Goal: Communication & Community: Answer question/provide support

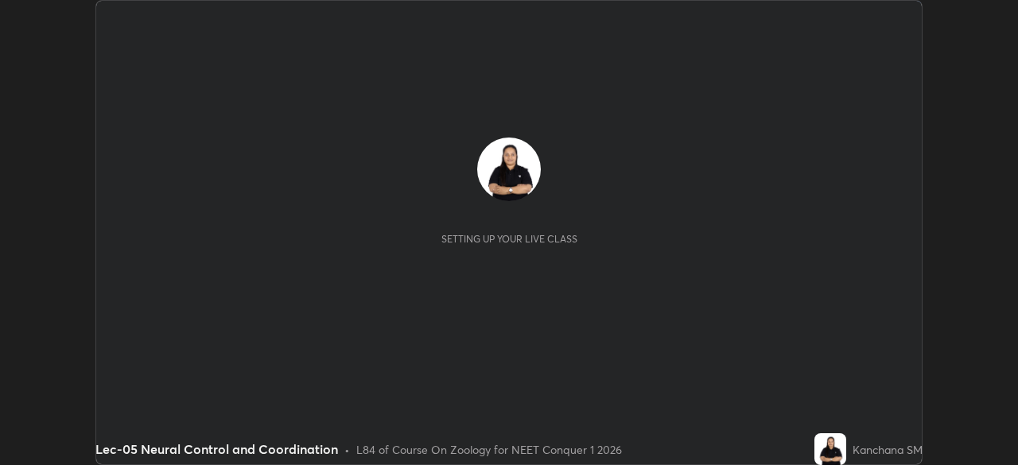
scroll to position [465, 1017]
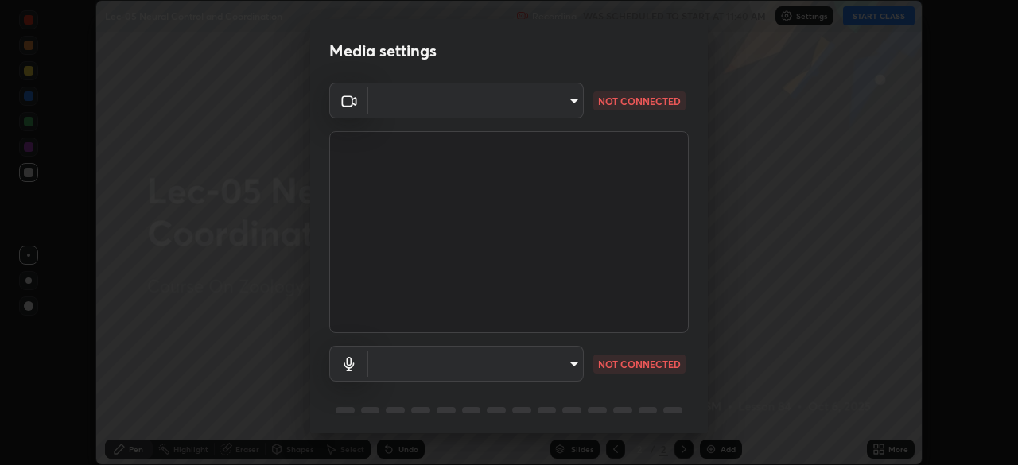
type input "a8b08e10d3d60b89318507e4d98459616dab4a9550acfb6cf4b435b0c3f8bfe2"
type input "fddc75792028f2a3ee10f190c4d732dbd6dc4fa6ec39c7509c8f01aa93b6e4d3"
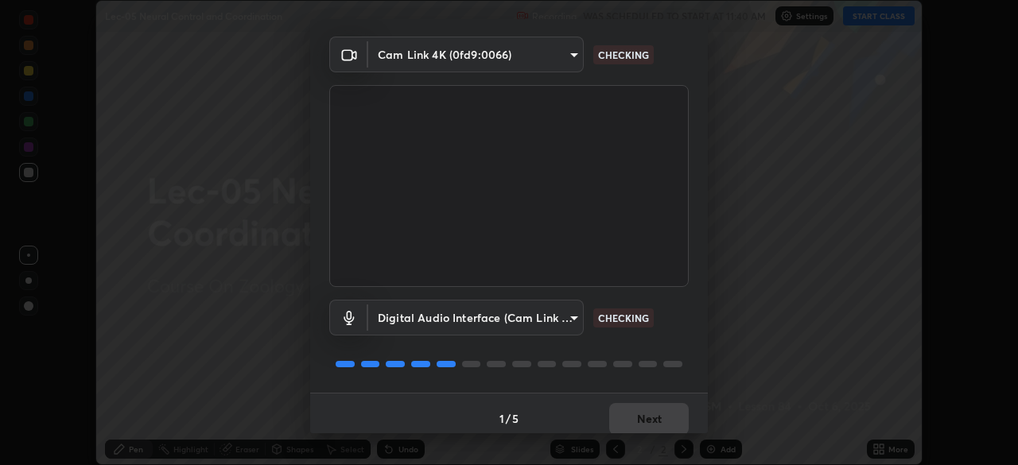
scroll to position [56, 0]
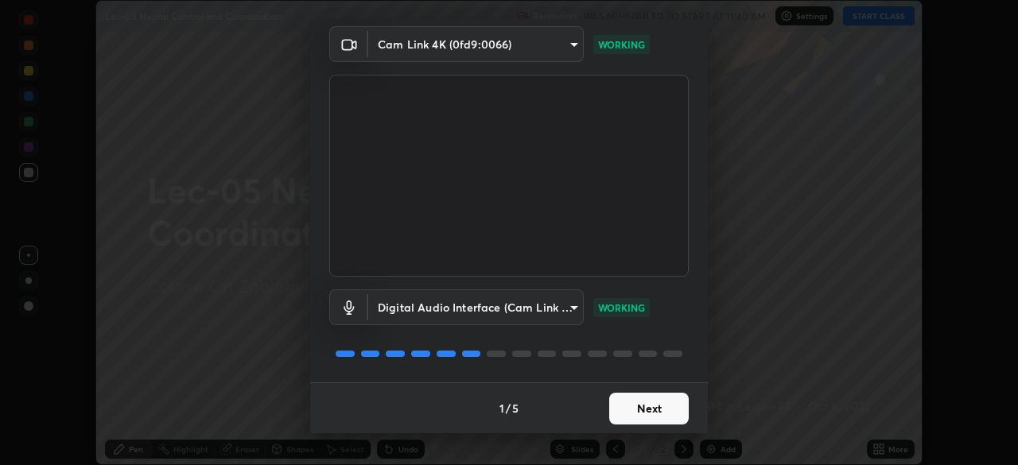
click at [626, 409] on button "Next" at bounding box center [649, 409] width 80 height 32
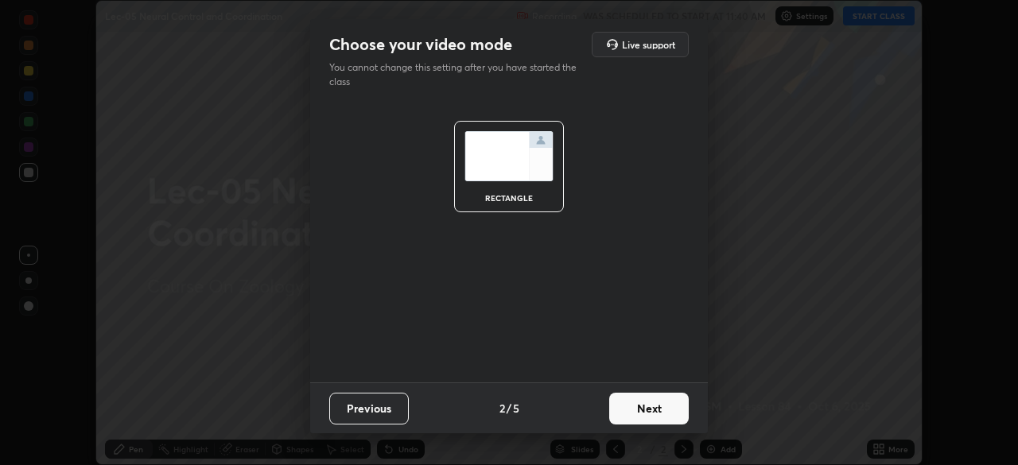
scroll to position [0, 0]
click at [622, 411] on button "Next" at bounding box center [649, 409] width 80 height 32
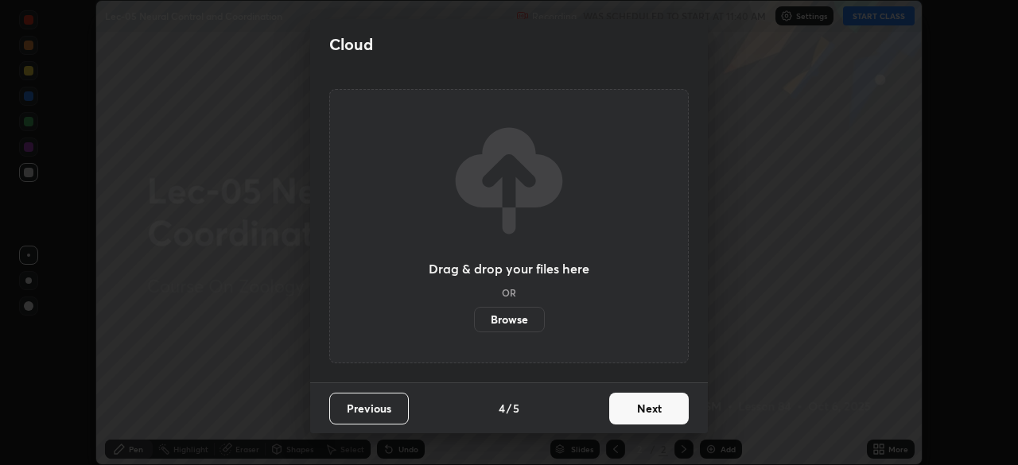
click at [626, 414] on button "Next" at bounding box center [649, 409] width 80 height 32
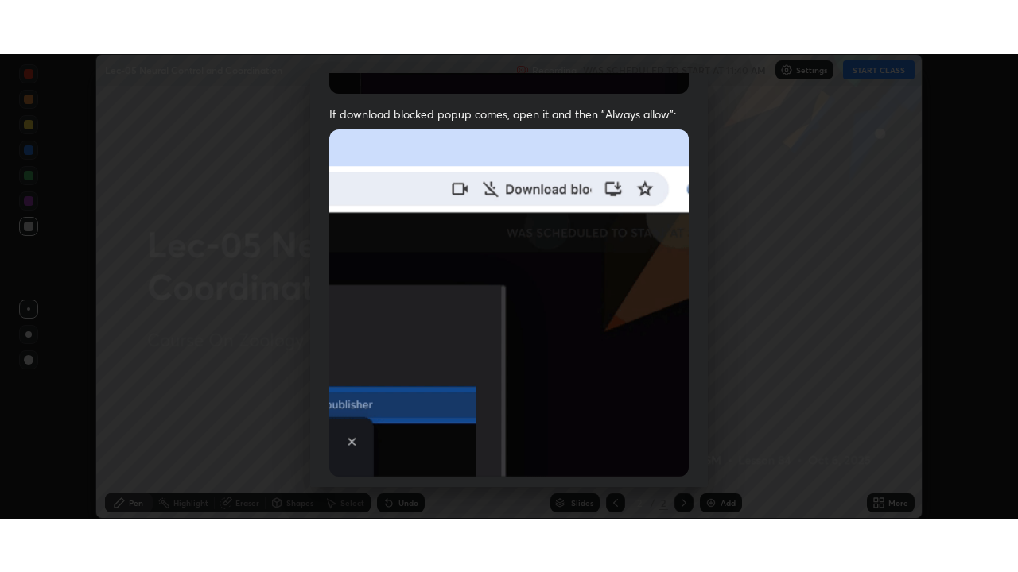
scroll to position [381, 0]
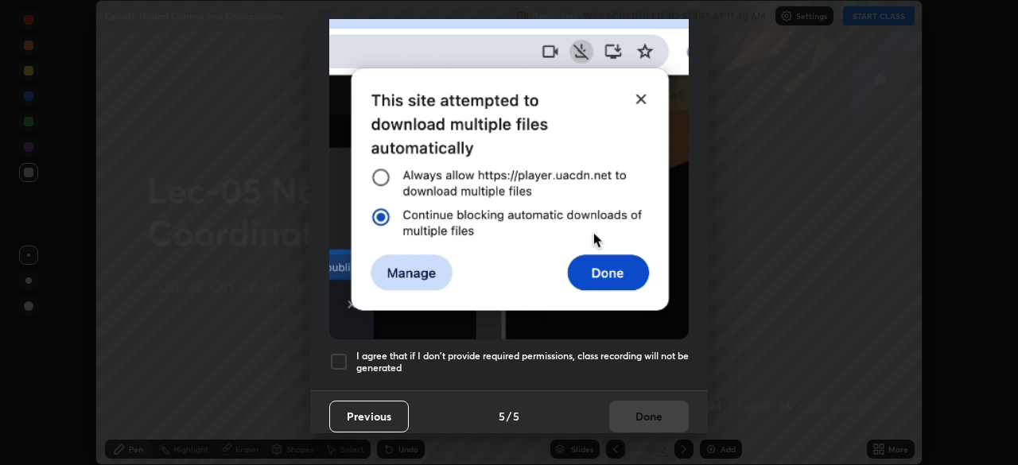
click at [338, 356] on div at bounding box center [338, 361] width 19 height 19
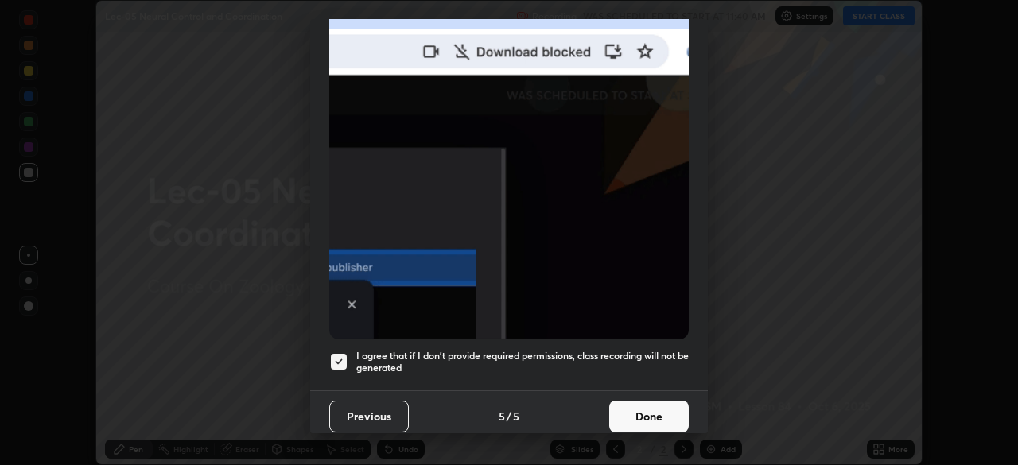
click at [631, 412] on button "Done" at bounding box center [649, 417] width 80 height 32
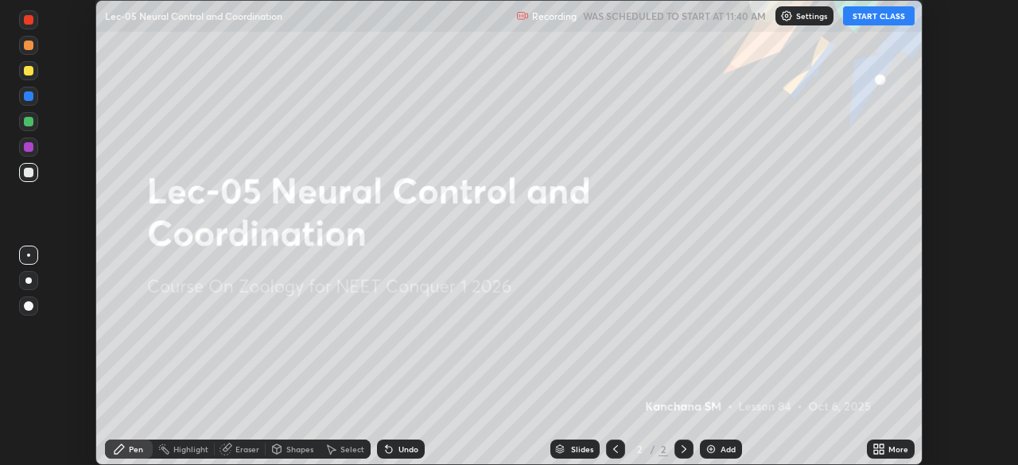
click at [878, 17] on button "START CLASS" at bounding box center [879, 15] width 72 height 19
click at [870, 444] on div "More" at bounding box center [891, 449] width 48 height 19
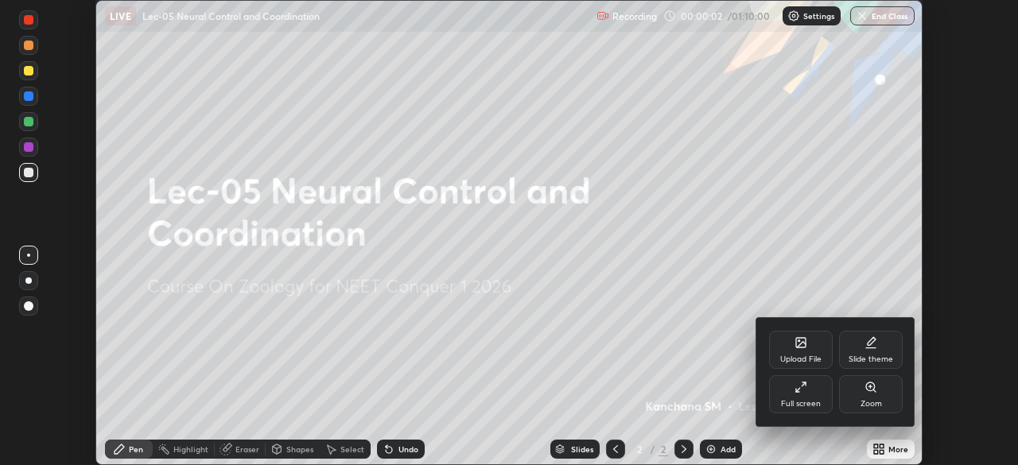
click at [807, 400] on div "Full screen" at bounding box center [801, 404] width 40 height 8
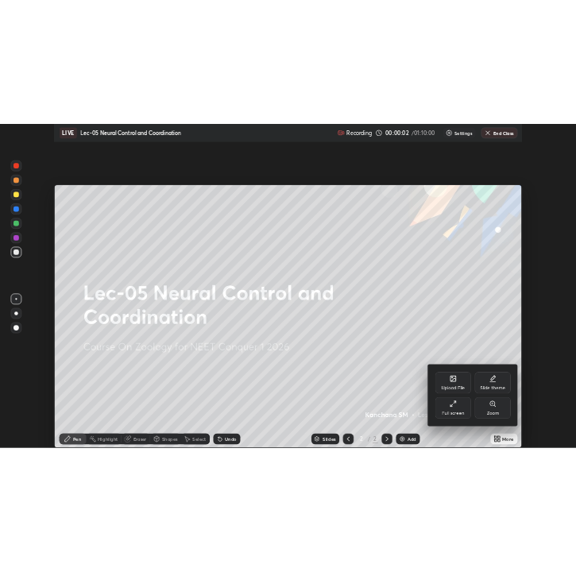
scroll to position [572, 1018]
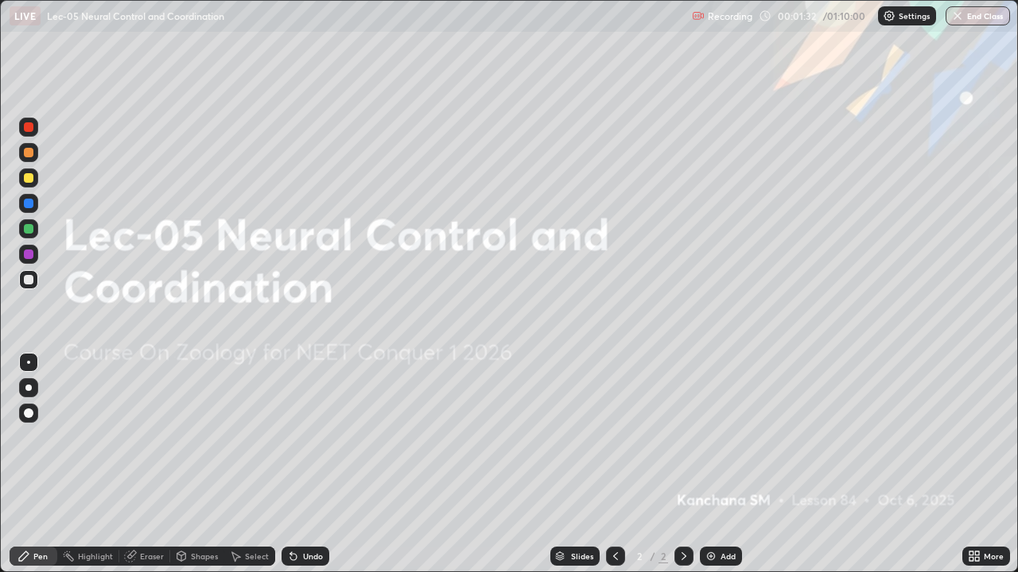
click at [706, 464] on img at bounding box center [710, 556] width 13 height 13
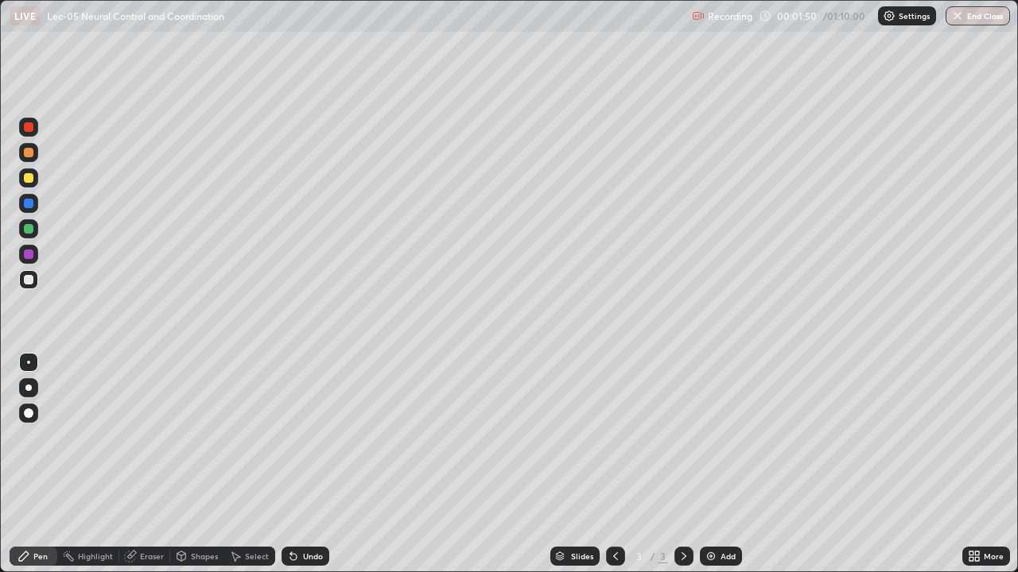
click at [30, 178] on div at bounding box center [29, 178] width 10 height 10
click at [31, 388] on div at bounding box center [28, 388] width 6 height 6
click at [252, 464] on div "Select" at bounding box center [257, 557] width 24 height 8
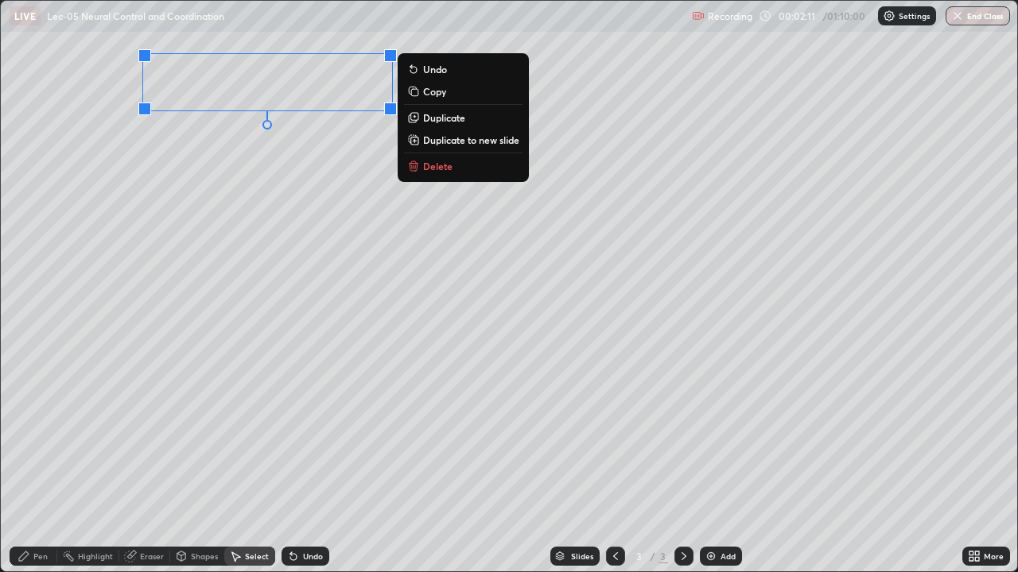
click at [179, 158] on div "0 ° Undo Copy Duplicate Duplicate to new slide Delete" at bounding box center [509, 286] width 1016 height 571
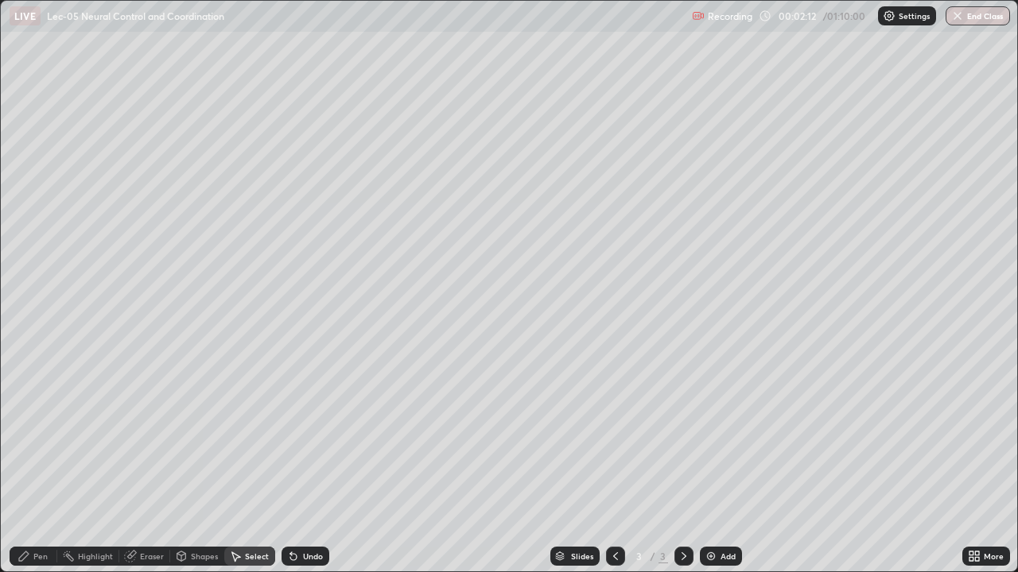
click at [33, 464] on div "Pen" at bounding box center [34, 556] width 48 height 19
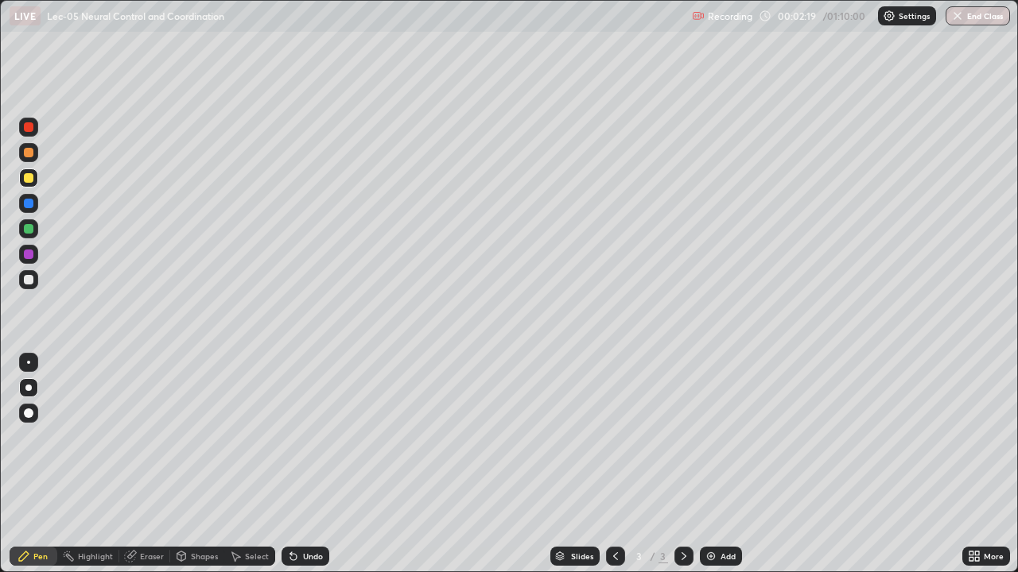
click at [29, 281] on div at bounding box center [29, 280] width 10 height 10
click at [243, 464] on div "Select" at bounding box center [249, 556] width 51 height 19
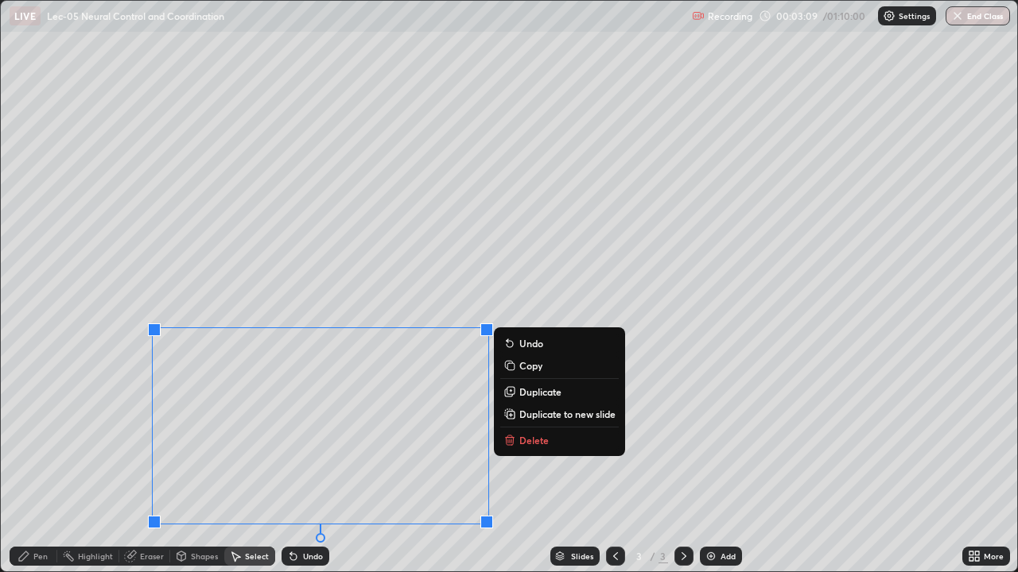
click at [524, 440] on p "Delete" at bounding box center [533, 440] width 29 height 13
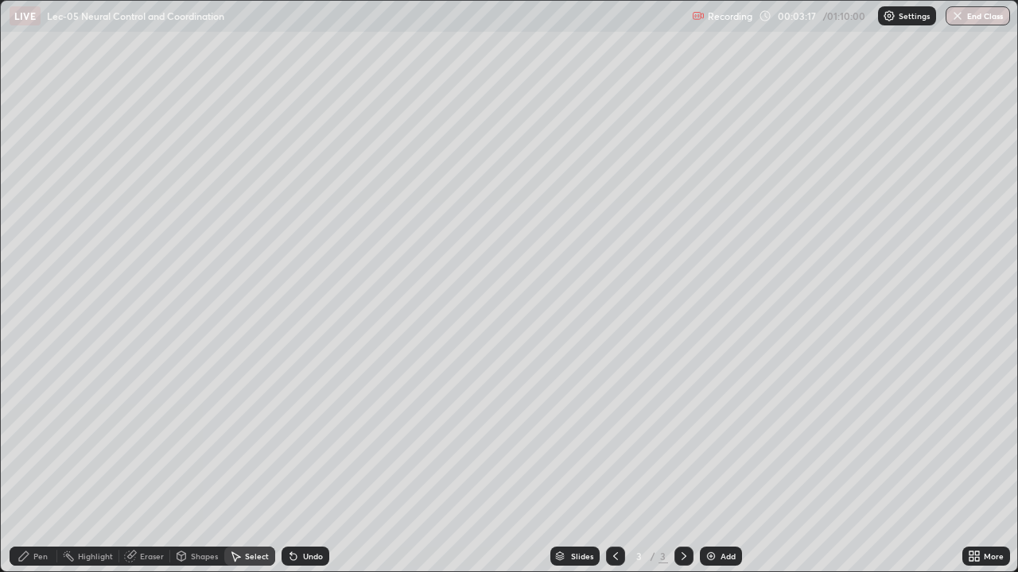
click at [37, 464] on div "Pen" at bounding box center [40, 557] width 14 height 8
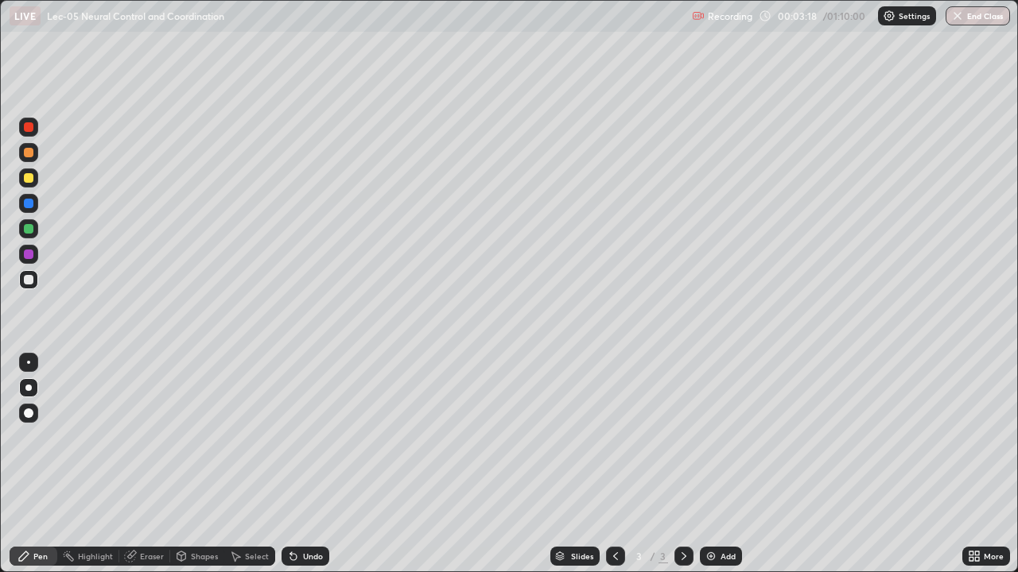
click at [29, 363] on div at bounding box center [28, 362] width 3 height 3
click at [14, 464] on div "Pen" at bounding box center [34, 556] width 48 height 19
click at [64, 464] on circle at bounding box center [65, 557] width 2 height 2
click at [10, 464] on div "Erase all" at bounding box center [29, 286] width 38 height 509
click at [44, 464] on div "Pen" at bounding box center [40, 557] width 14 height 8
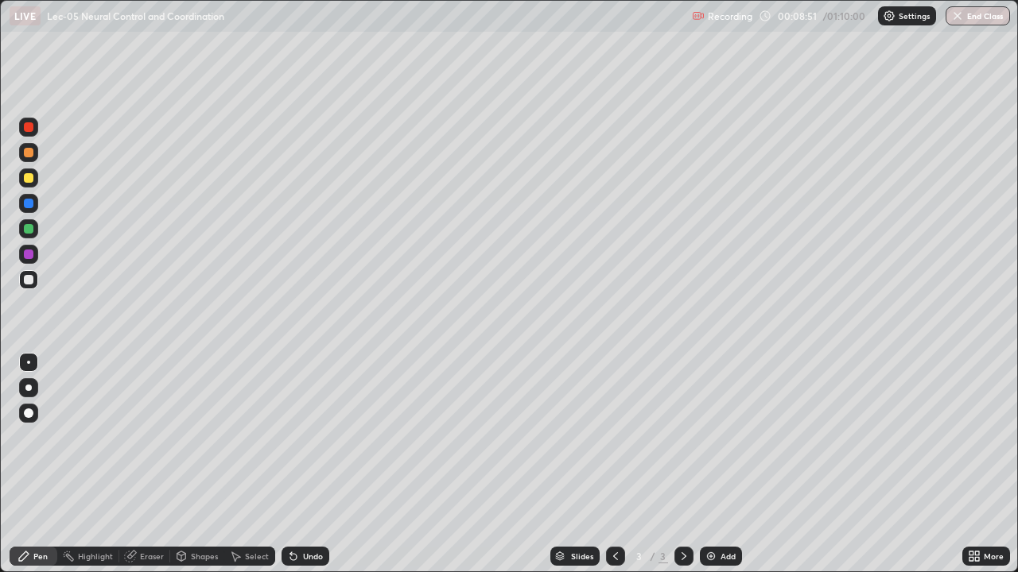
click at [196, 464] on div "Shapes" at bounding box center [204, 557] width 27 height 8
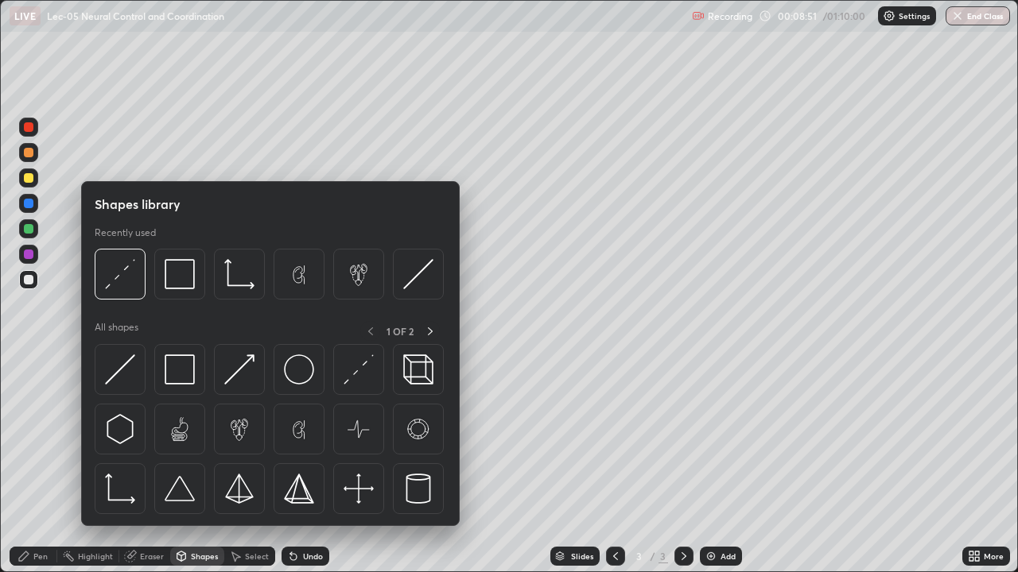
click at [148, 464] on div "Eraser" at bounding box center [152, 557] width 24 height 8
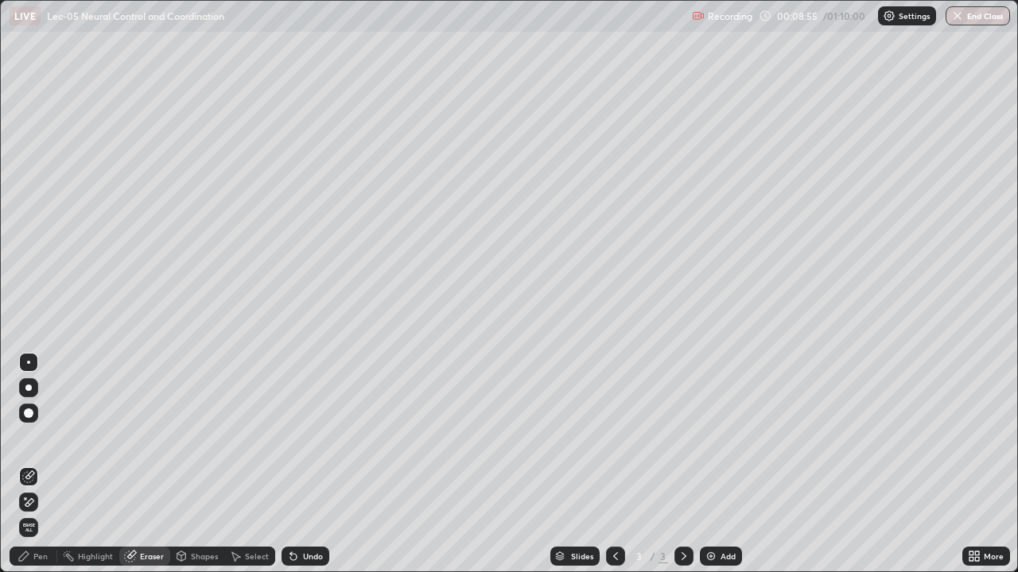
click at [39, 464] on div "Pen" at bounding box center [34, 556] width 48 height 19
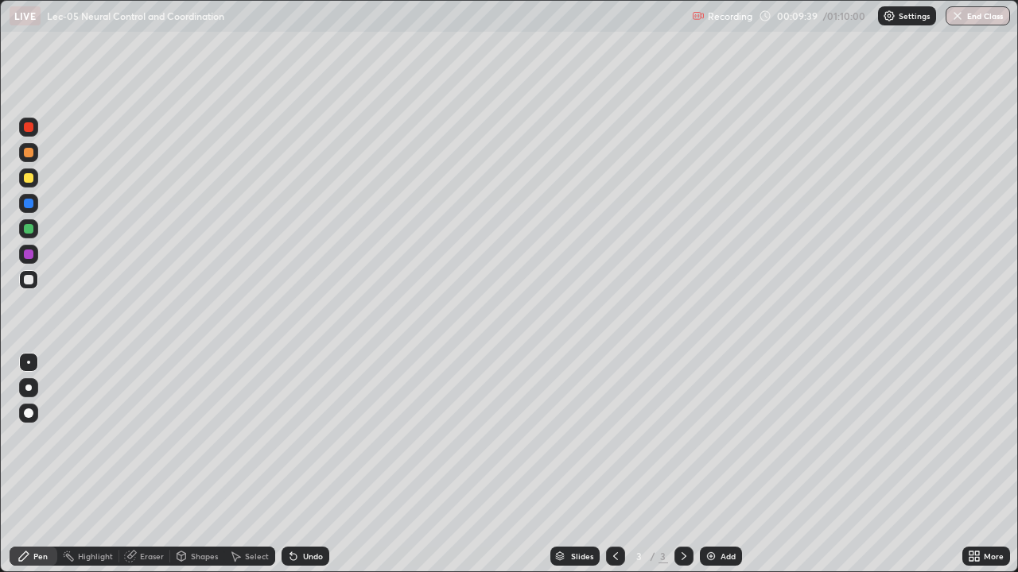
click at [26, 180] on div at bounding box center [29, 178] width 10 height 10
click at [32, 161] on div at bounding box center [28, 152] width 19 height 19
click at [297, 464] on div "Undo" at bounding box center [305, 556] width 48 height 19
click at [303, 464] on div "Undo" at bounding box center [313, 557] width 20 height 8
click at [305, 464] on div "Undo" at bounding box center [305, 556] width 48 height 19
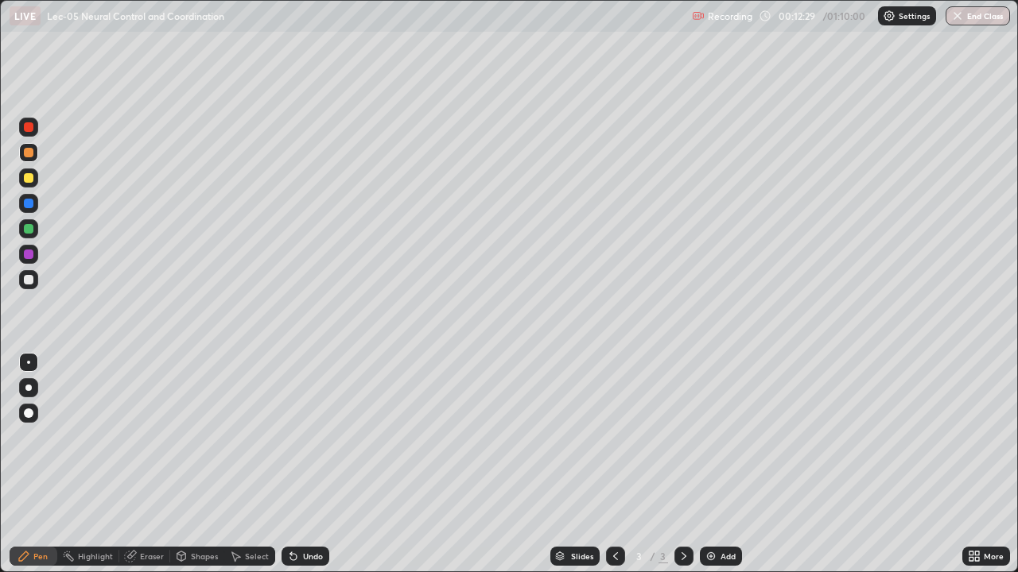
click at [305, 464] on div "Undo" at bounding box center [313, 557] width 20 height 8
click at [306, 464] on div "Undo" at bounding box center [313, 557] width 20 height 8
click at [258, 464] on div "Select" at bounding box center [257, 557] width 24 height 8
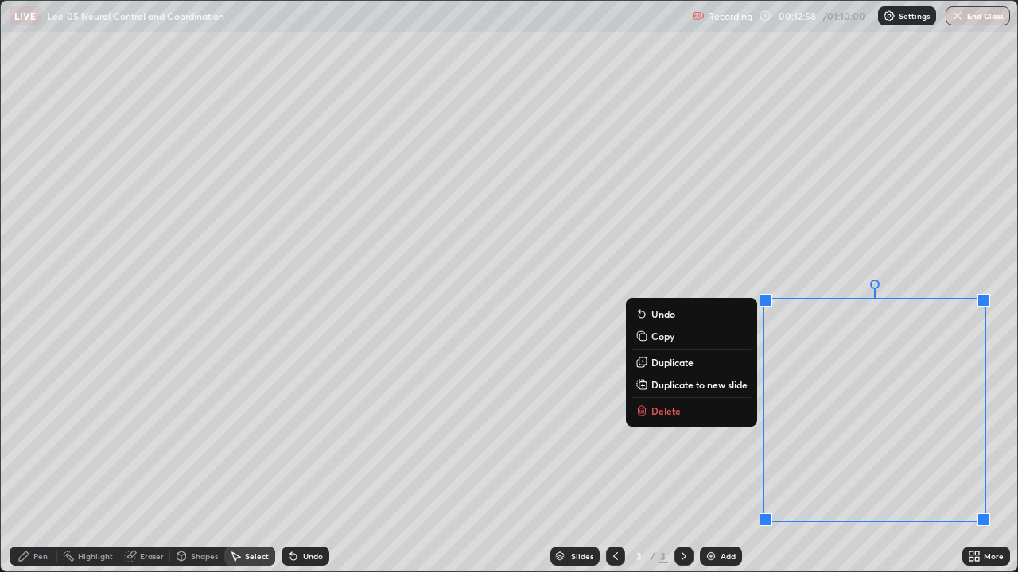
click at [882, 464] on div "Slides 3 / 3 Add" at bounding box center [645, 557] width 633 height 32
click at [692, 464] on div "0 ° Undo Copy Duplicate Duplicate to new slide Delete" at bounding box center [509, 286] width 1016 height 571
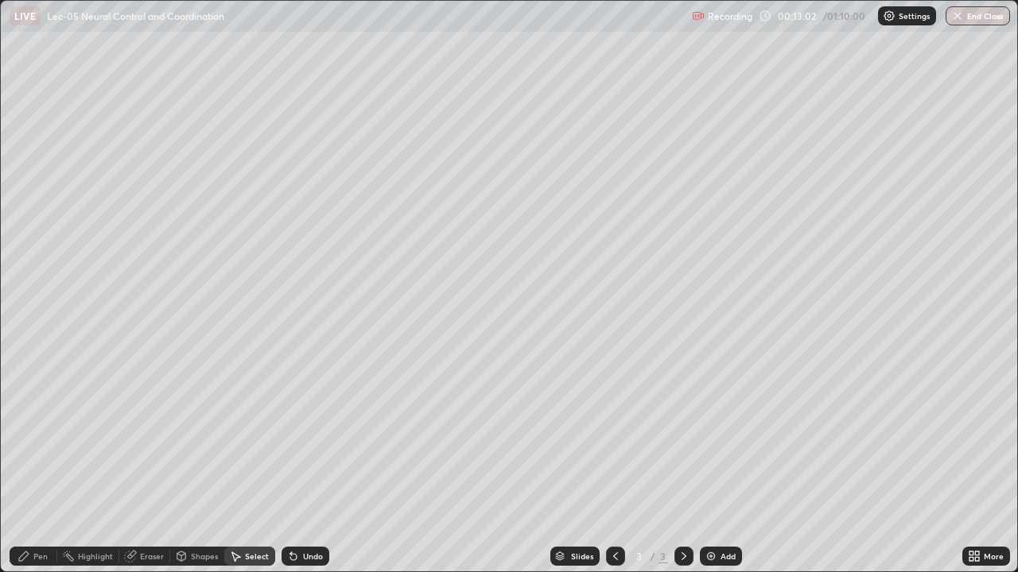
click at [41, 464] on div "Pen" at bounding box center [40, 557] width 14 height 8
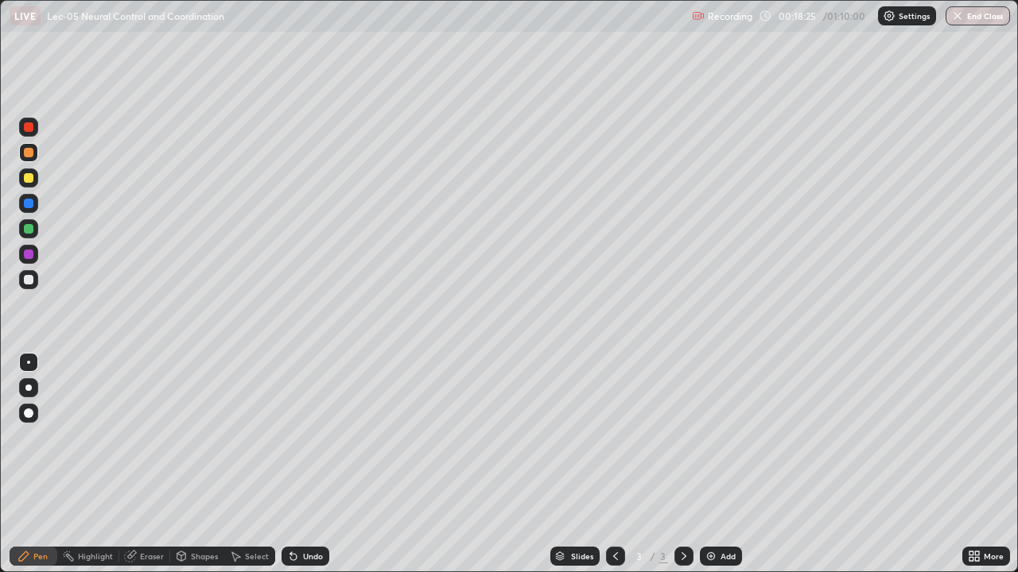
click at [41, 464] on div "Pen" at bounding box center [34, 556] width 48 height 19
click at [62, 464] on div "Highlight" at bounding box center [88, 556] width 62 height 19
click at [49, 464] on div "Pen" at bounding box center [34, 556] width 48 height 19
click at [708, 464] on img at bounding box center [710, 556] width 13 height 13
click at [28, 204] on div at bounding box center [29, 204] width 10 height 10
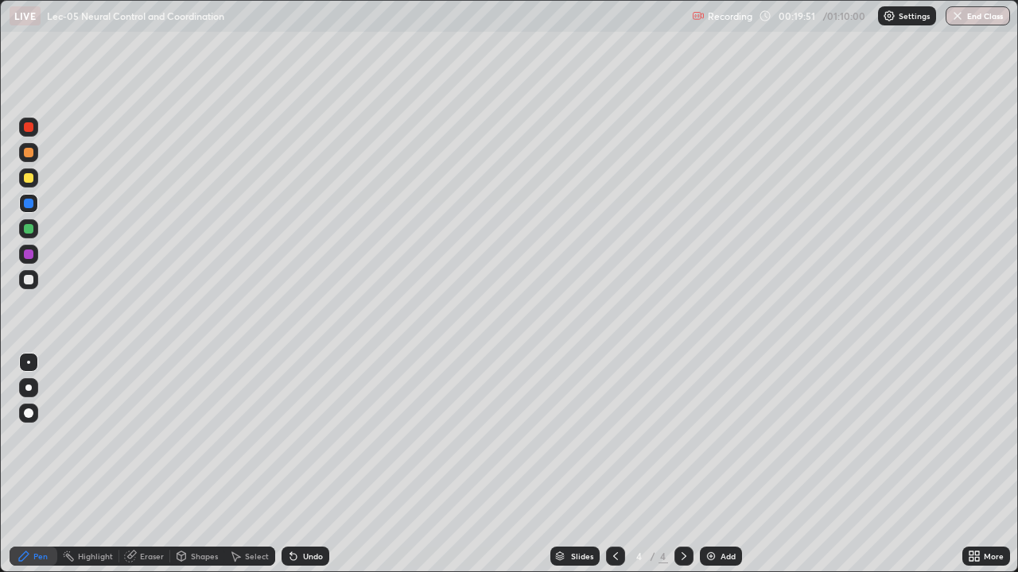
click at [28, 181] on div at bounding box center [29, 178] width 10 height 10
click at [27, 280] on div at bounding box center [29, 280] width 10 height 10
click at [29, 255] on div at bounding box center [29, 255] width 10 height 10
click at [33, 181] on div at bounding box center [28, 178] width 19 height 19
click at [28, 159] on div at bounding box center [28, 152] width 19 height 19
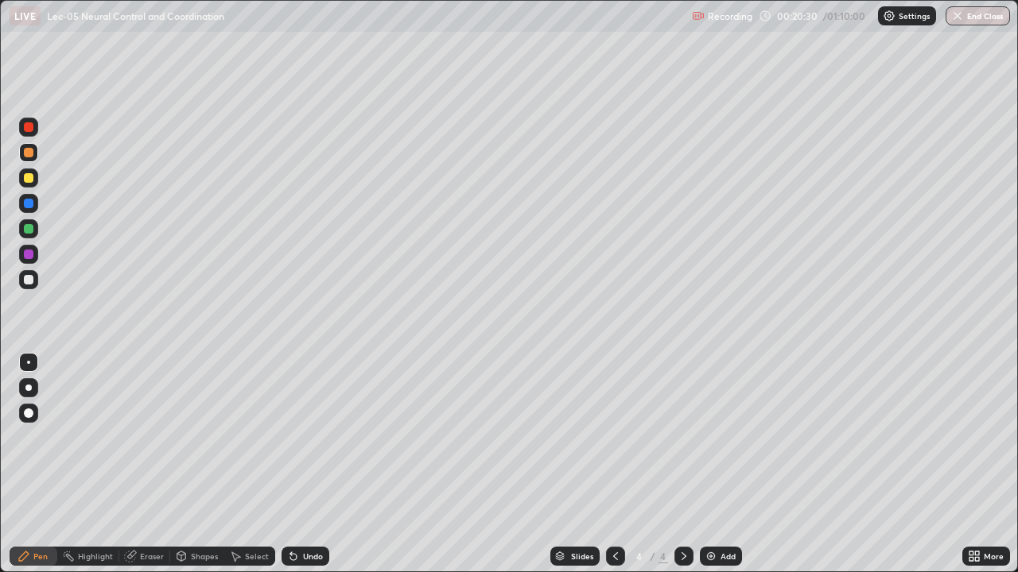
click at [37, 277] on div at bounding box center [28, 279] width 19 height 19
click at [301, 464] on div "Undo" at bounding box center [305, 556] width 48 height 19
click at [713, 464] on img at bounding box center [710, 556] width 13 height 13
click at [145, 464] on div "Eraser" at bounding box center [152, 557] width 24 height 8
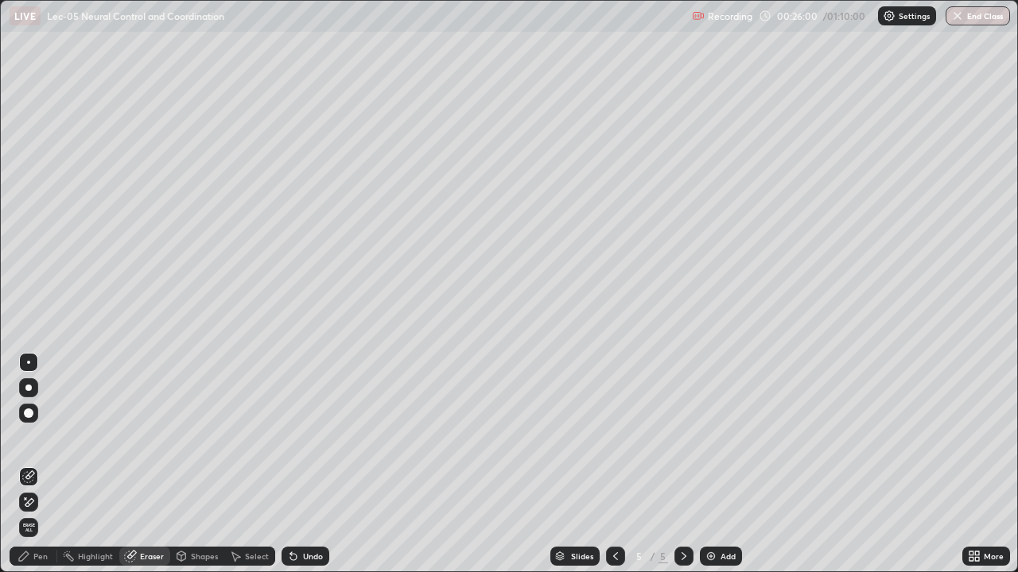
click at [40, 464] on div "Pen" at bounding box center [40, 557] width 14 height 8
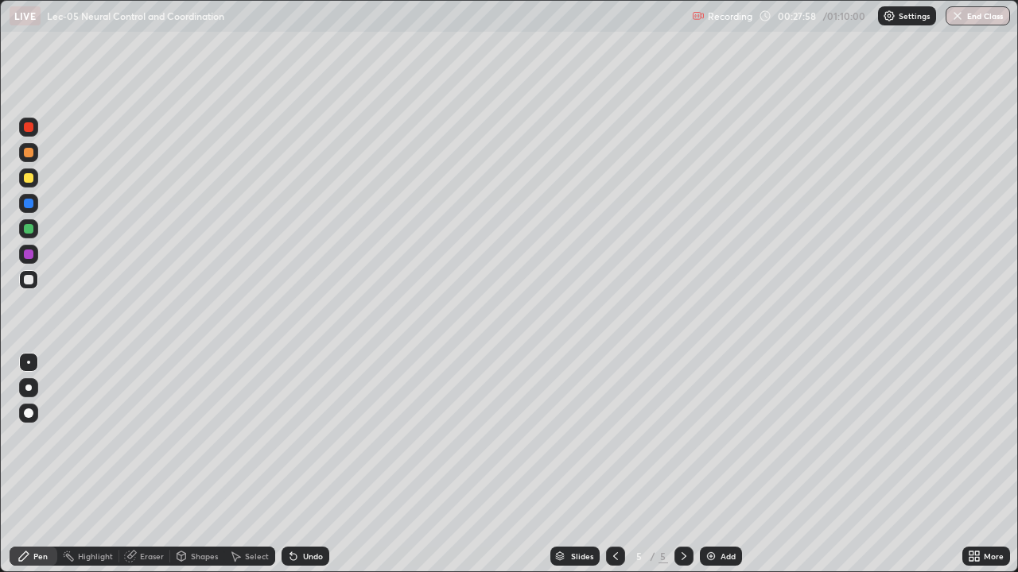
click at [142, 464] on div "Eraser" at bounding box center [152, 557] width 24 height 8
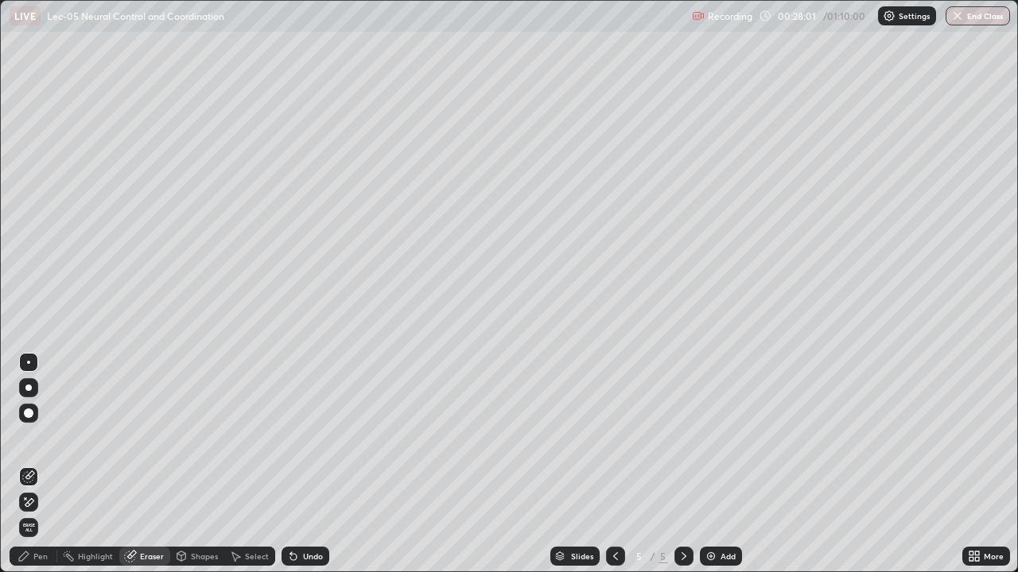
click at [29, 464] on icon at bounding box center [23, 556] width 13 height 13
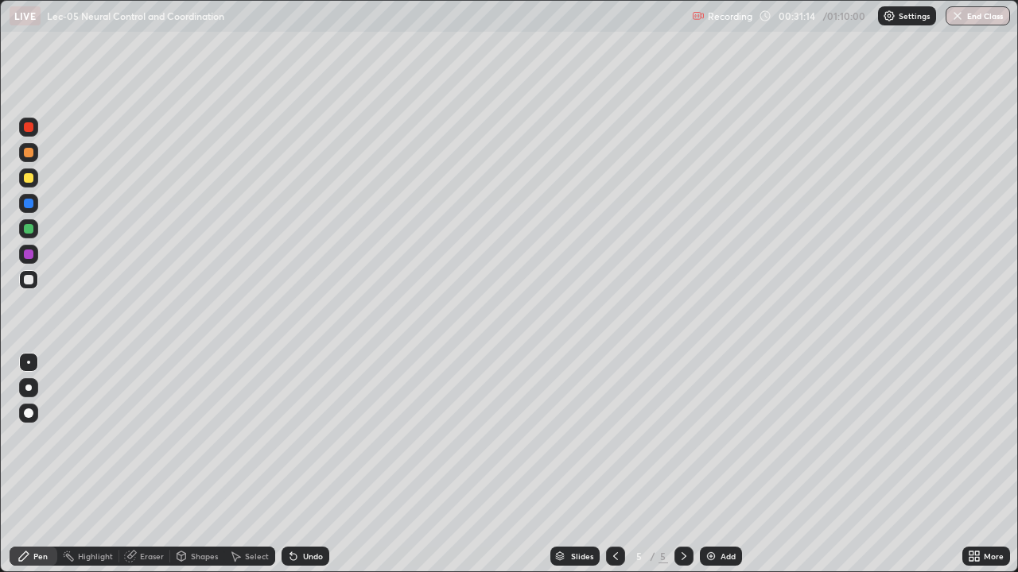
click at [258, 464] on div "Select" at bounding box center [249, 556] width 51 height 19
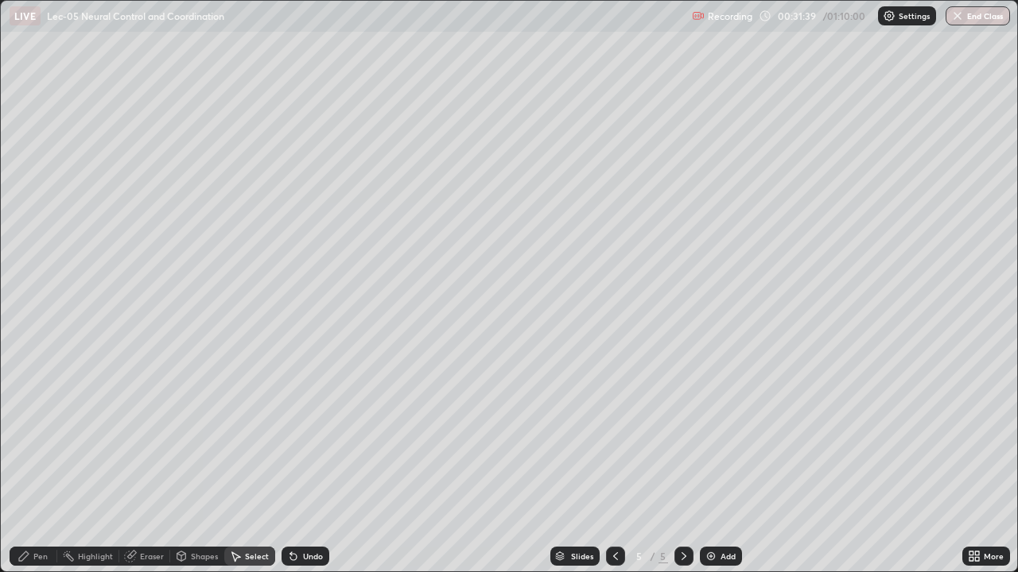
click at [975, 464] on icon at bounding box center [977, 559] width 4 height 4
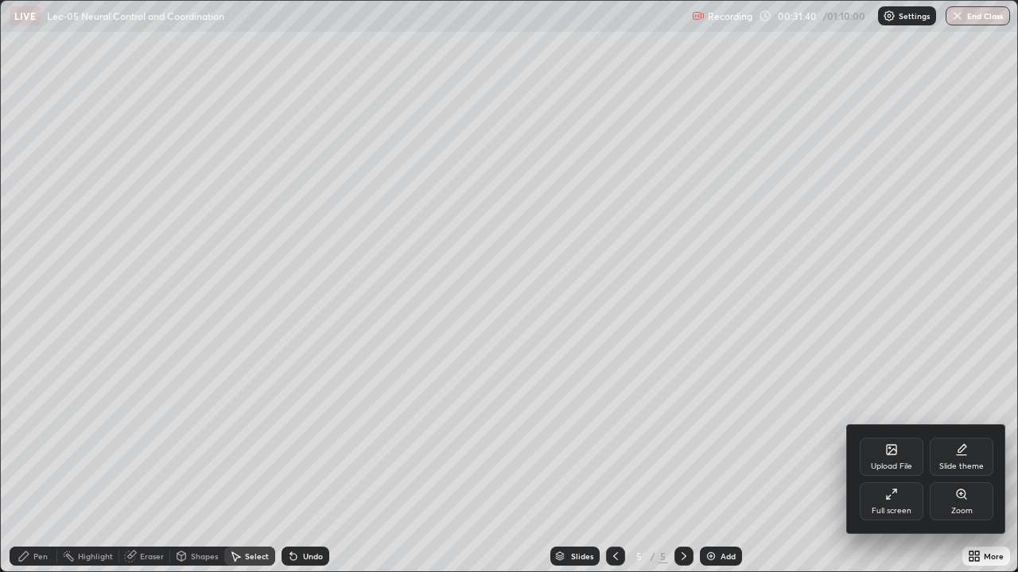
click at [895, 464] on div "Full screen" at bounding box center [891, 511] width 40 height 8
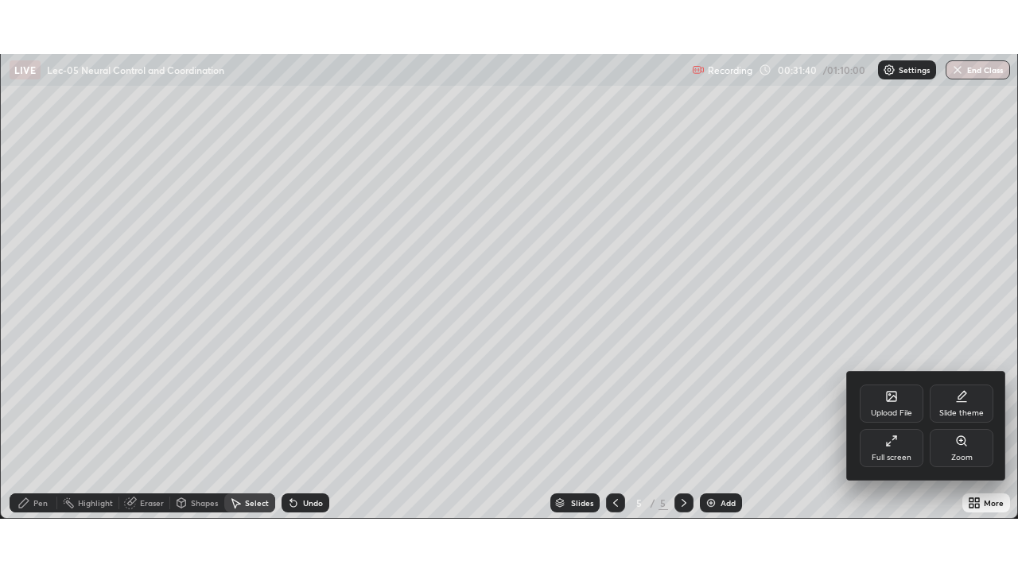
scroll to position [79037, 78484]
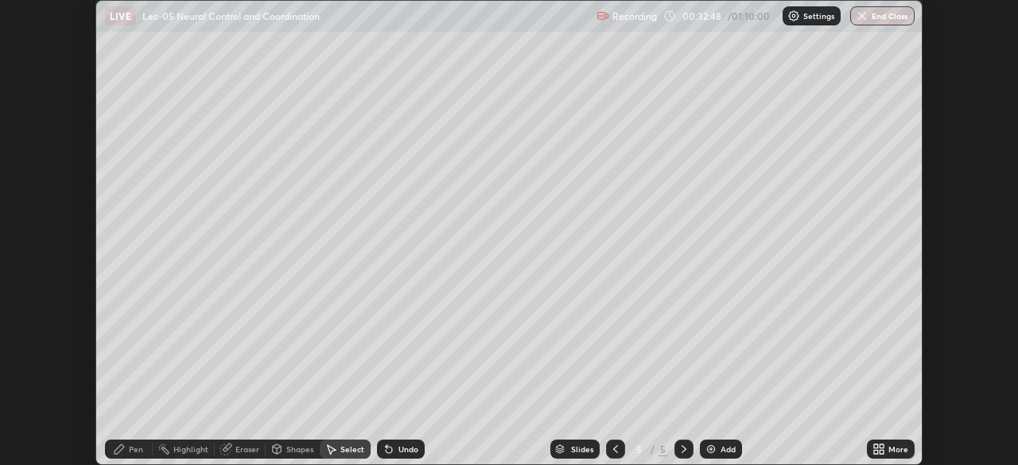
click at [881, 452] on icon at bounding box center [881, 452] width 4 height 4
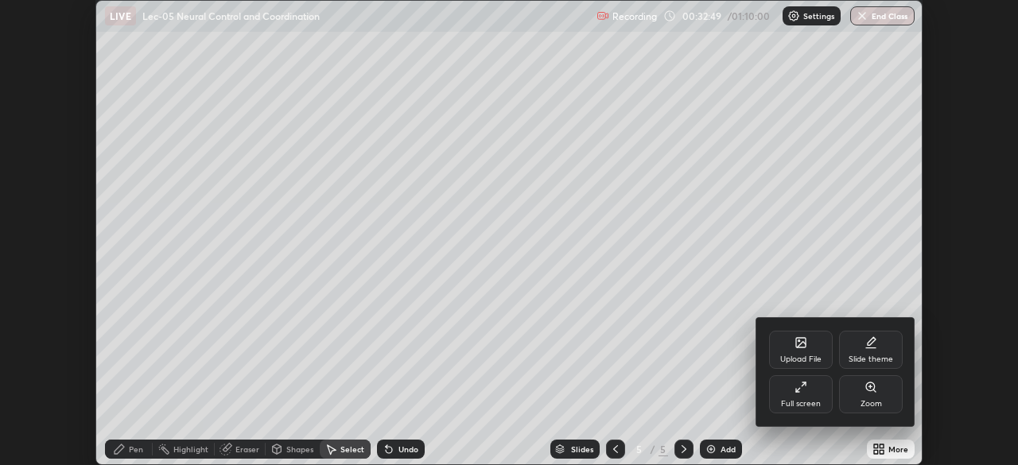
click at [816, 394] on div "Full screen" at bounding box center [801, 394] width 64 height 38
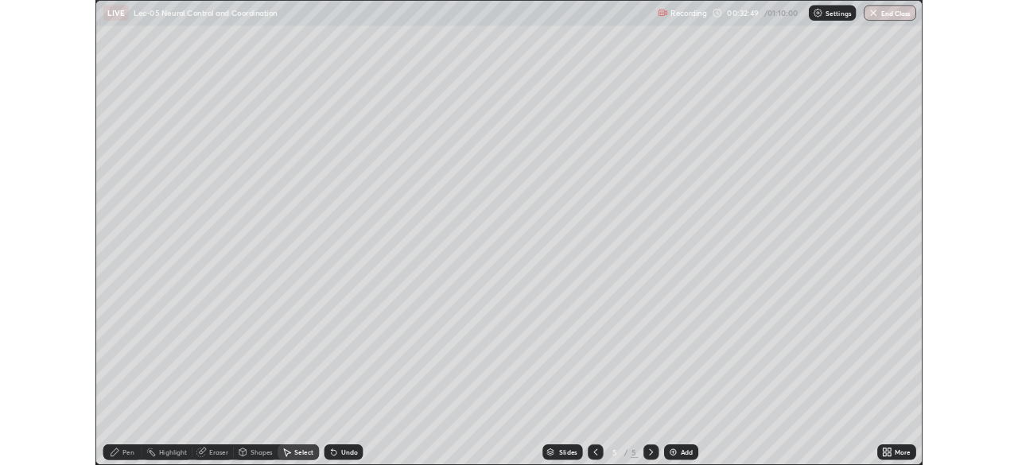
scroll to position [572, 1018]
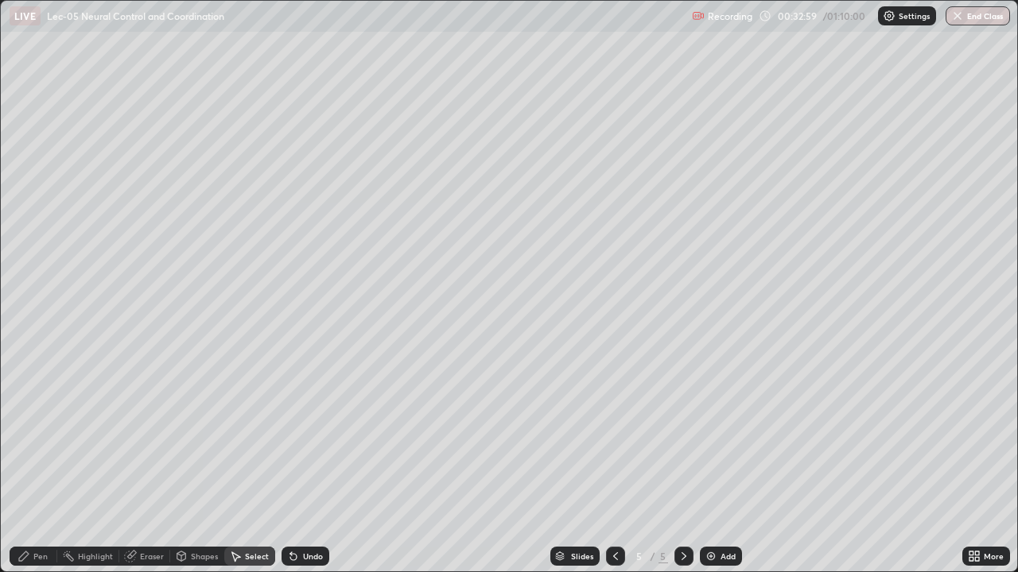
click at [181, 464] on icon at bounding box center [181, 559] width 0 height 6
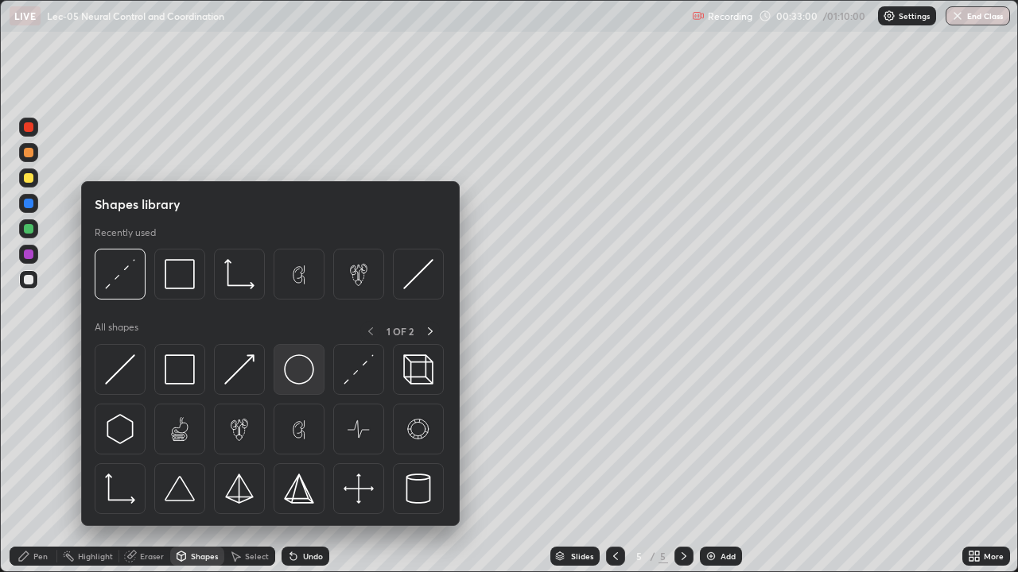
click at [297, 375] on img at bounding box center [299, 370] width 30 height 30
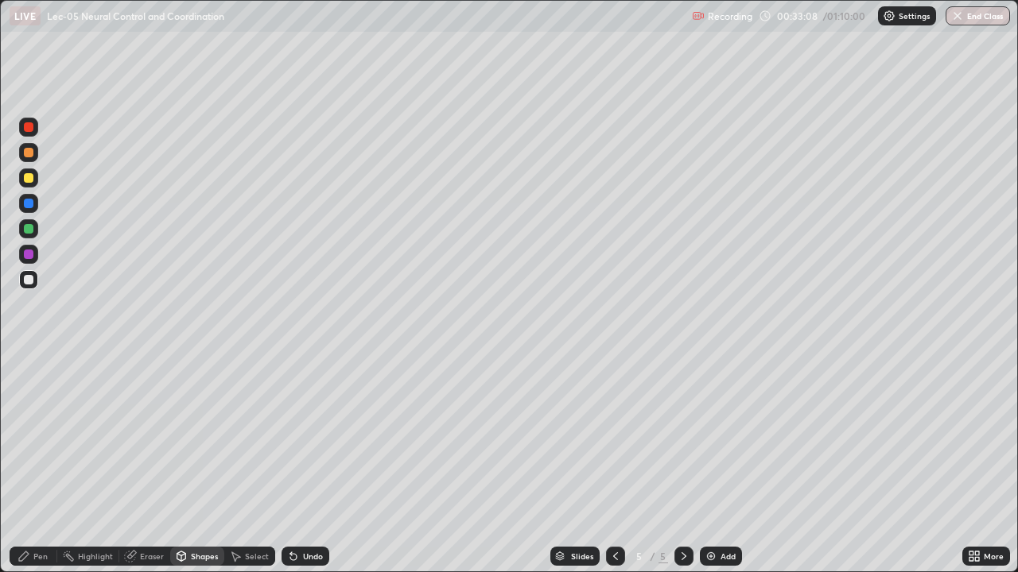
click at [30, 464] on div "Pen" at bounding box center [34, 556] width 48 height 19
click at [215, 464] on div "Shapes" at bounding box center [197, 556] width 54 height 19
click at [41, 464] on div "Pen" at bounding box center [34, 556] width 48 height 19
click at [0, 464] on div "Pen Highlight Eraser Shapes Select Undo Slides 5 / 5 Add More" at bounding box center [509, 557] width 1018 height 32
click at [704, 464] on img at bounding box center [710, 556] width 13 height 13
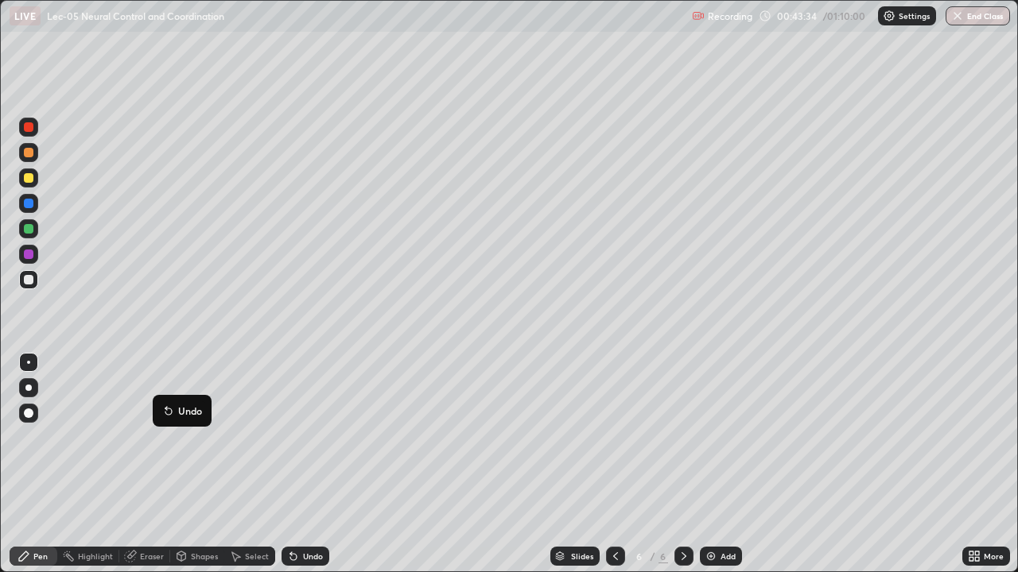
click at [177, 402] on button "Undo" at bounding box center [182, 410] width 46 height 19
click at [253, 464] on div "Select" at bounding box center [257, 557] width 24 height 8
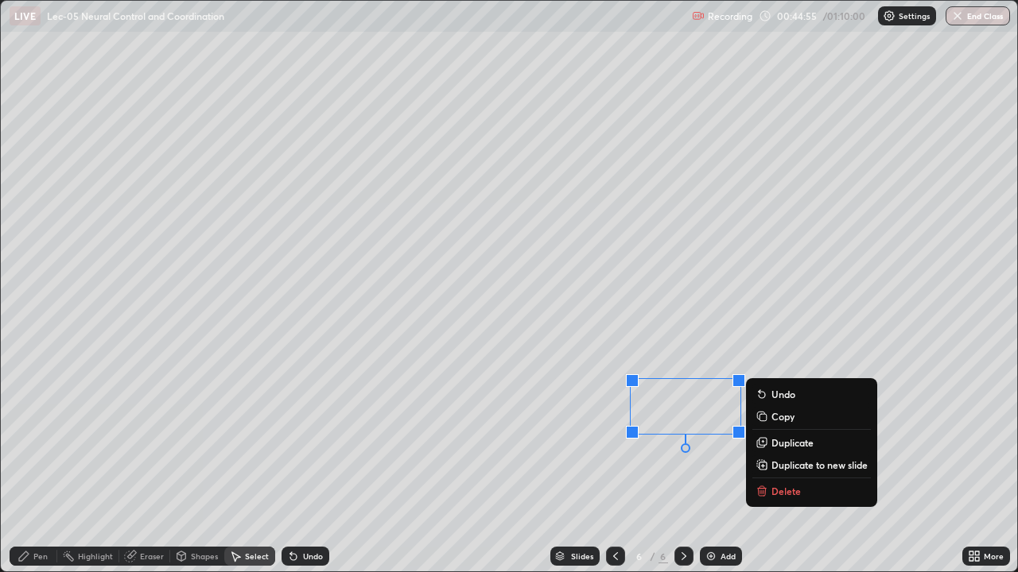
click at [782, 464] on p "Delete" at bounding box center [785, 491] width 29 height 13
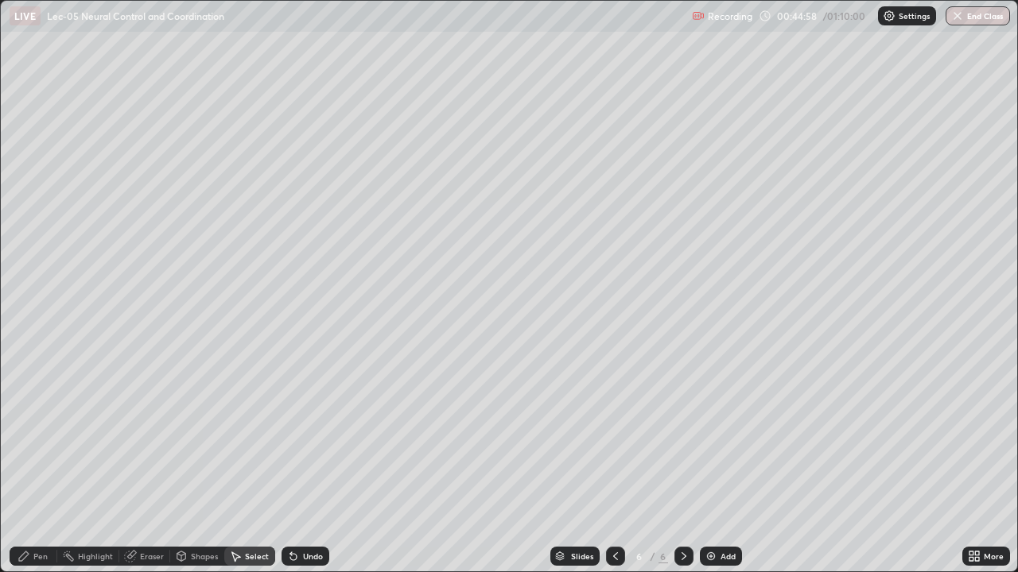
click at [38, 464] on div "Pen" at bounding box center [34, 556] width 48 height 19
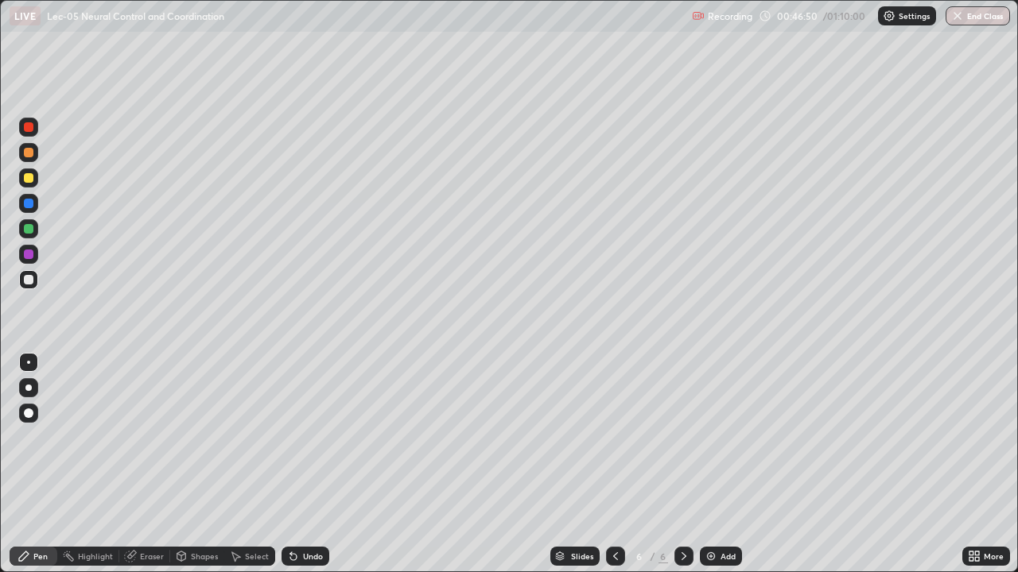
click at [43, 464] on div "Pen" at bounding box center [34, 556] width 48 height 19
click at [704, 464] on img at bounding box center [710, 556] width 13 height 13
click at [26, 186] on div at bounding box center [28, 178] width 19 height 19
click at [26, 415] on div at bounding box center [29, 414] width 10 height 10
click at [969, 464] on icon at bounding box center [971, 559] width 4 height 4
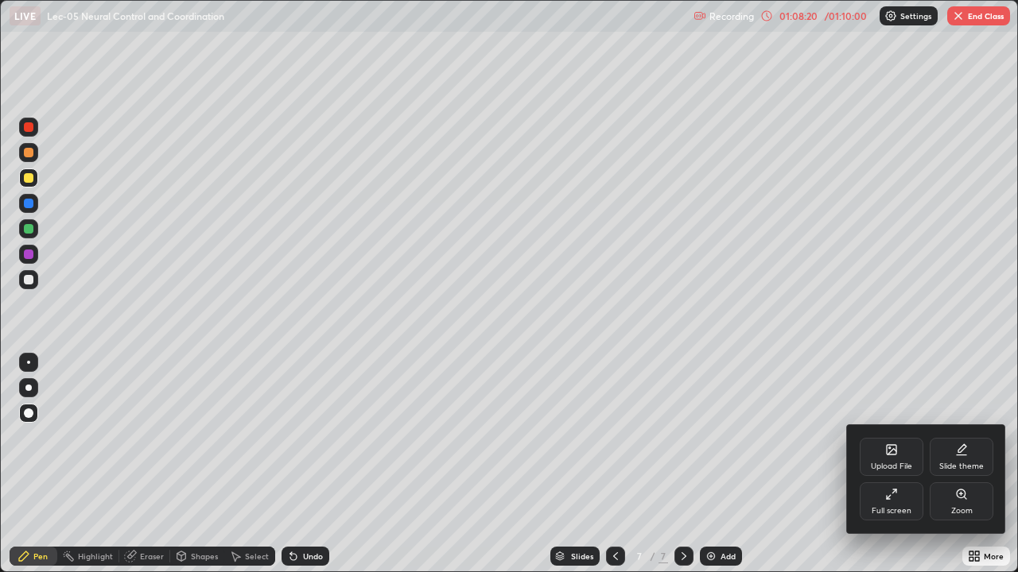
click at [882, 464] on div "Full screen" at bounding box center [891, 511] width 40 height 8
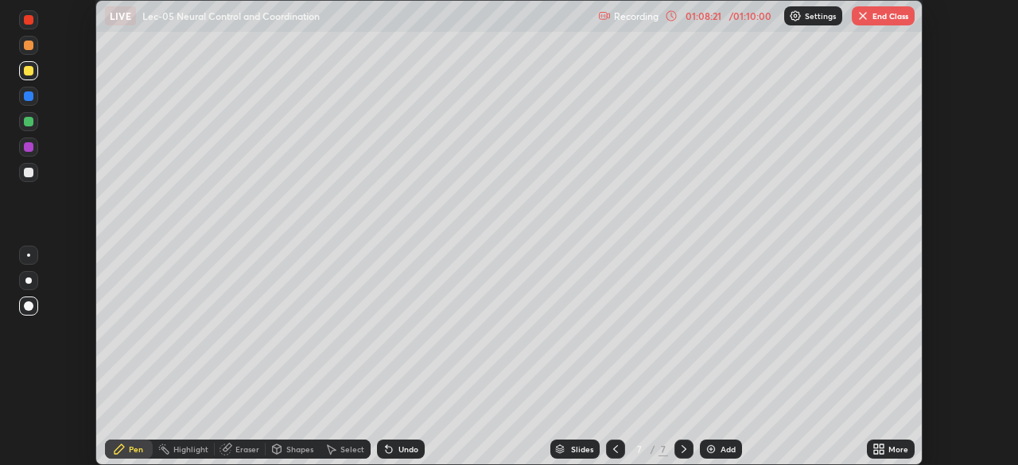
scroll to position [79037, 78484]
click at [870, 16] on button "End Class" at bounding box center [882, 15] width 63 height 19
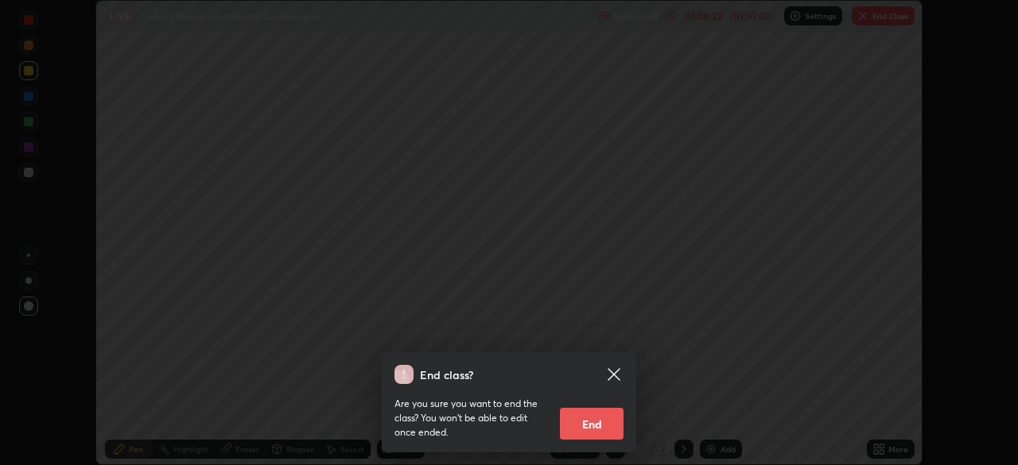
click at [589, 424] on button "End" at bounding box center [592, 424] width 64 height 32
